Goal: Information Seeking & Learning: Learn about a topic

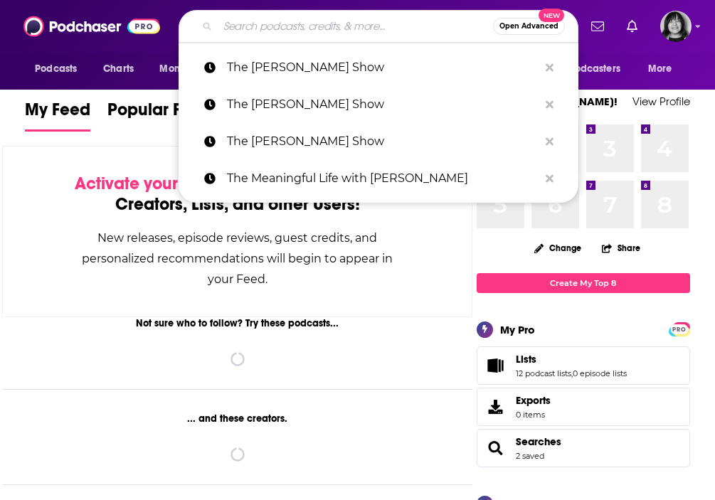
click at [376, 31] on input "Search podcasts, credits, & more..." at bounding box center [355, 26] width 275 height 23
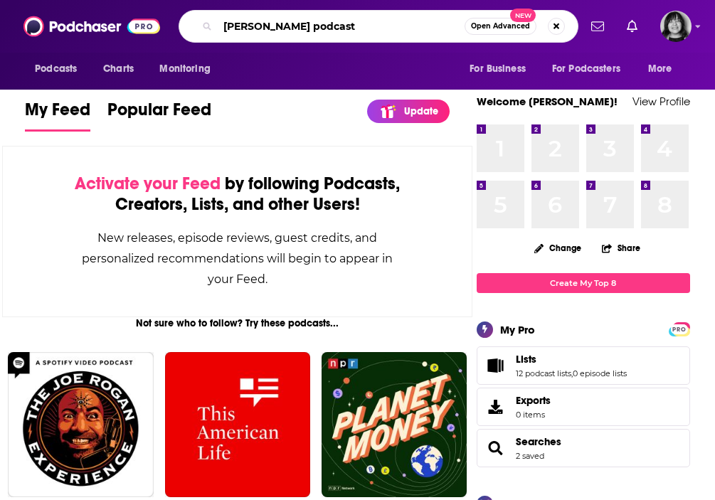
type input "[PERSON_NAME] podcast"
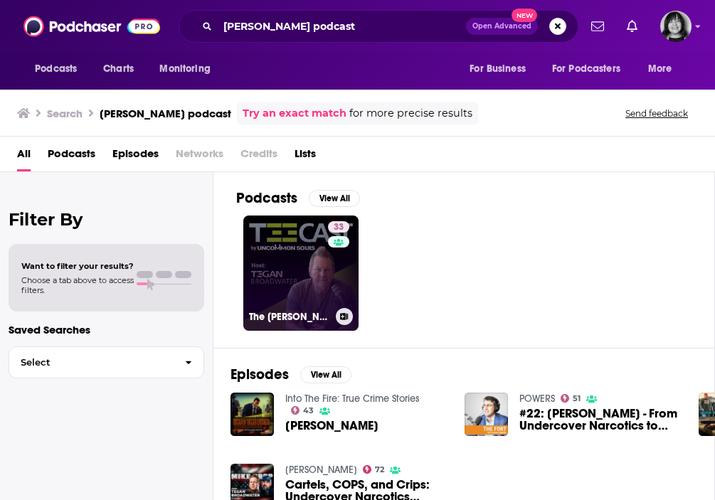
click at [322, 238] on link "33 The [PERSON_NAME] Podcast" at bounding box center [300, 273] width 115 height 115
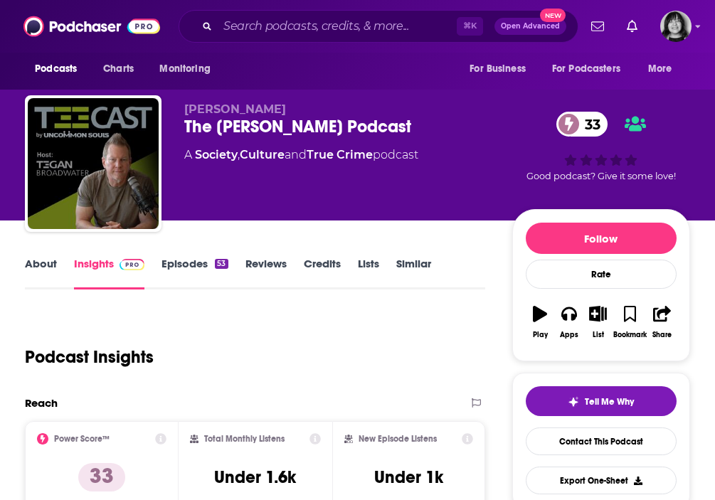
click at [41, 272] on link "About" at bounding box center [41, 273] width 32 height 33
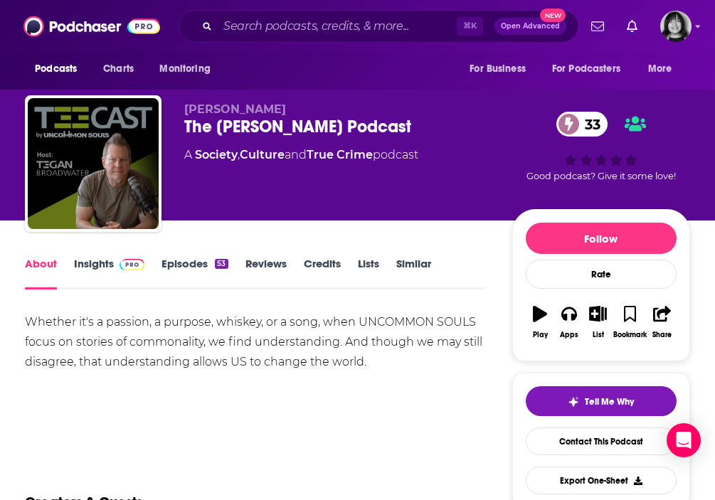
click at [95, 269] on link "Insights" at bounding box center [109, 273] width 70 height 33
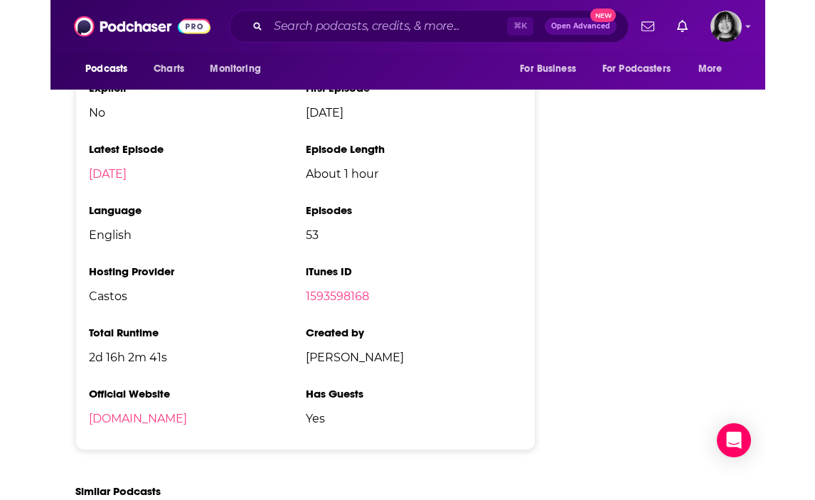
scroll to position [1681, 0]
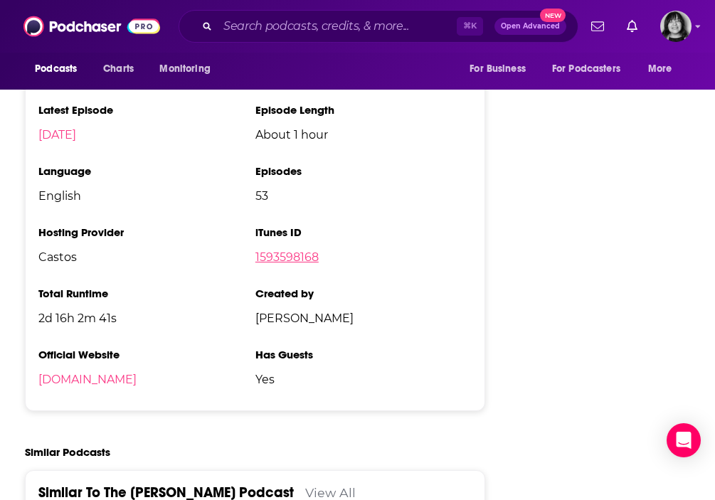
click at [300, 257] on link "1593598168" at bounding box center [286, 257] width 63 height 14
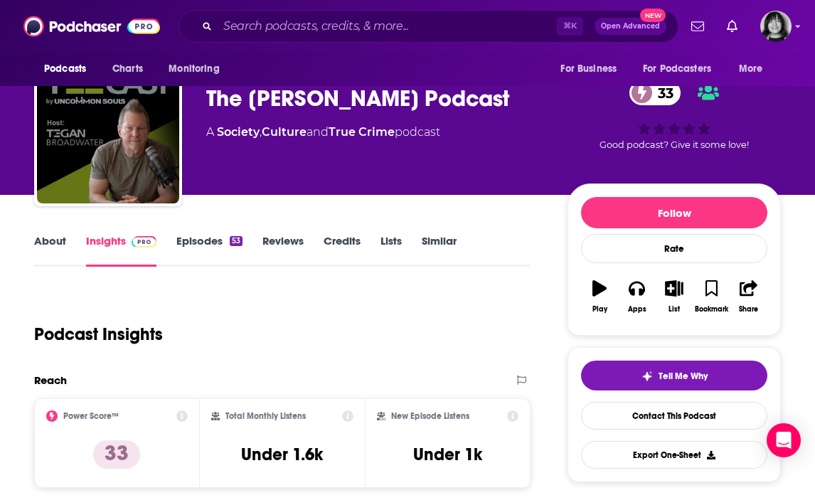
scroll to position [0, 0]
